Goal: Task Accomplishment & Management: Manage account settings

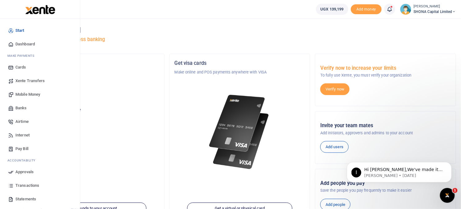
click at [20, 172] on span "Approvals" at bounding box center [24, 172] width 18 height 6
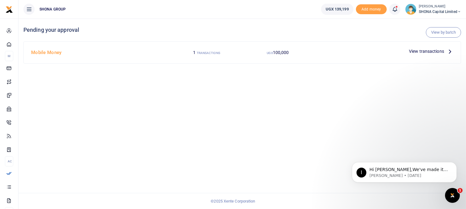
click at [274, 53] on span "100,000" at bounding box center [281, 52] width 16 height 5
click at [270, 52] on small "UGX" at bounding box center [270, 52] width 6 height 3
click at [416, 52] on span "View transactions" at bounding box center [426, 51] width 35 height 7
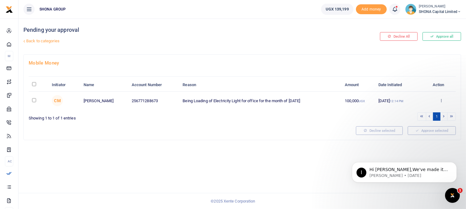
click at [33, 101] on input "checkbox" at bounding box center [34, 100] width 4 height 4
checkbox input "true"
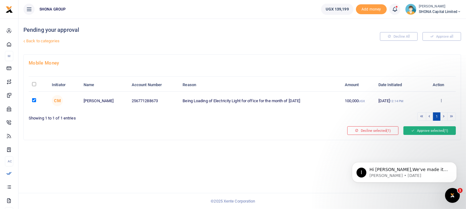
click at [434, 128] on button "Approve selected (1)" at bounding box center [429, 130] width 52 height 9
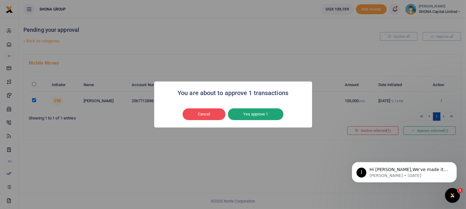
click at [259, 113] on button "Yes approve 1" at bounding box center [255, 114] width 55 height 12
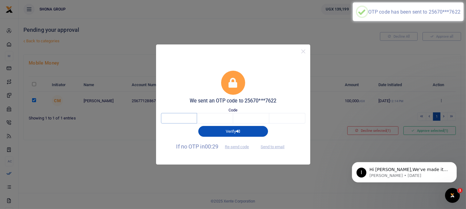
click at [188, 117] on input "text" at bounding box center [179, 118] width 36 height 10
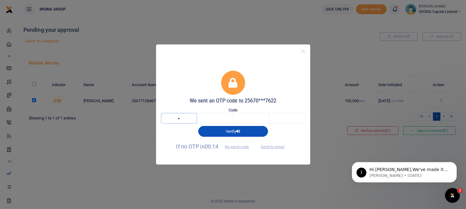
type input "3"
type input "8"
type input "1"
type input "4"
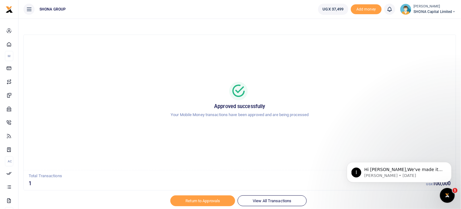
click at [203, 202] on div at bounding box center [230, 204] width 108 height 7
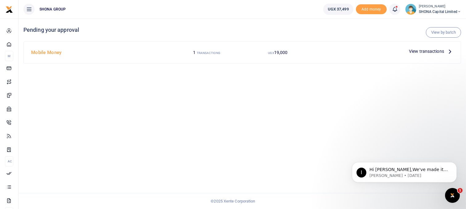
click at [411, 51] on span "View transactions" at bounding box center [426, 51] width 35 height 7
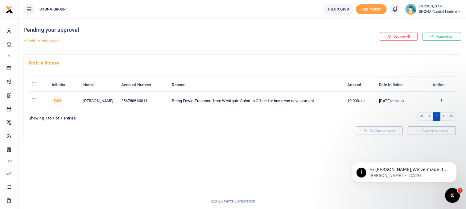
click at [34, 101] on input "checkbox" at bounding box center [34, 100] width 4 height 4
checkbox input "true"
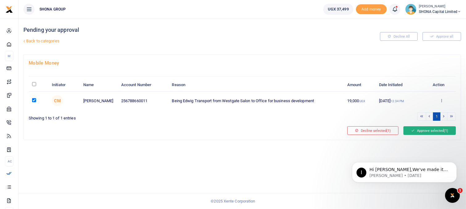
click at [420, 132] on button "Approve selected (1)" at bounding box center [429, 130] width 52 height 9
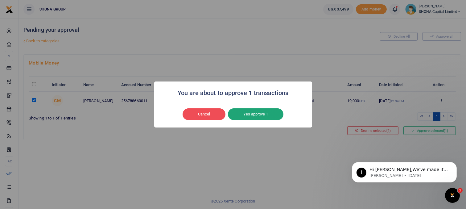
click at [252, 112] on button "Yes approve 1" at bounding box center [255, 114] width 55 height 12
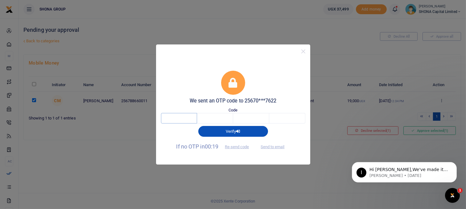
click at [176, 121] on input "text" at bounding box center [179, 118] width 36 height 10
type input "2"
type input "0"
type input "1"
